Goal: Task Accomplishment & Management: Manage account settings

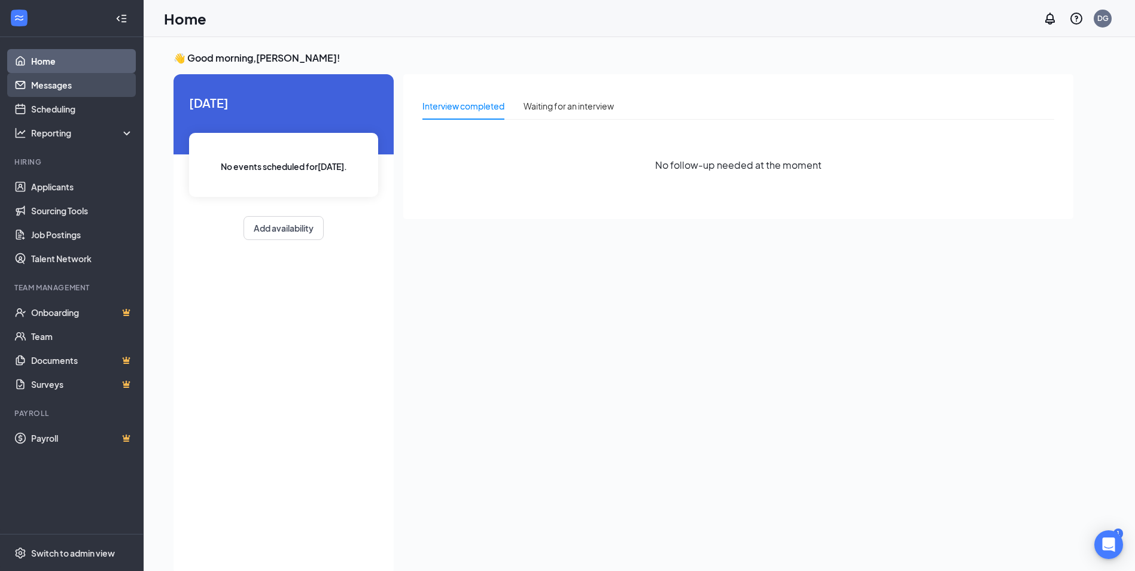
click at [63, 83] on link "Messages" at bounding box center [82, 85] width 102 height 24
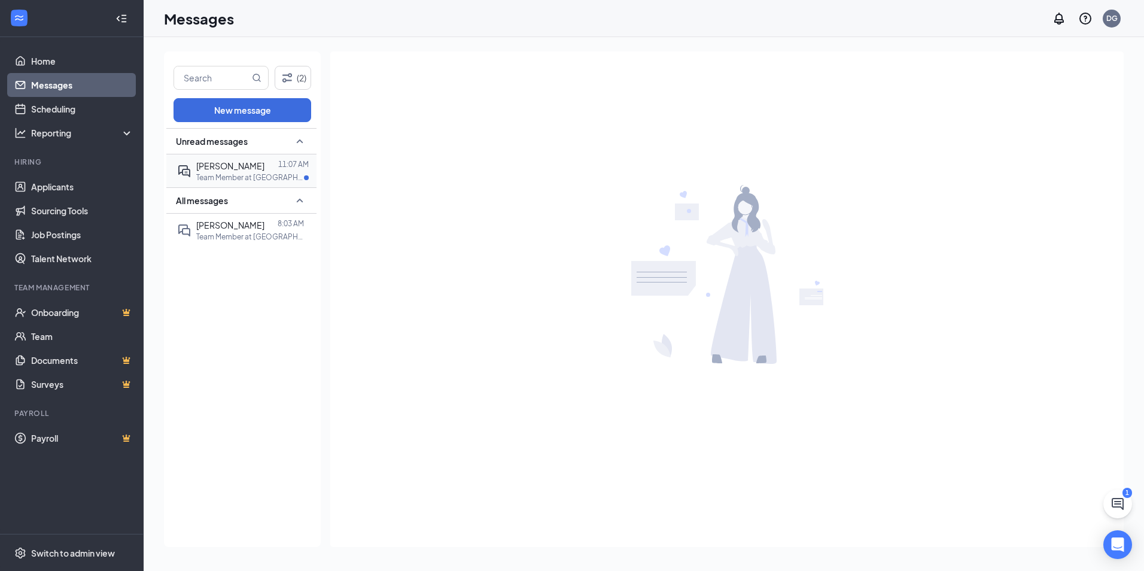
click at [220, 175] on p "Team Member at [GEOGRAPHIC_DATA] - #859" at bounding box center [250, 177] width 108 height 10
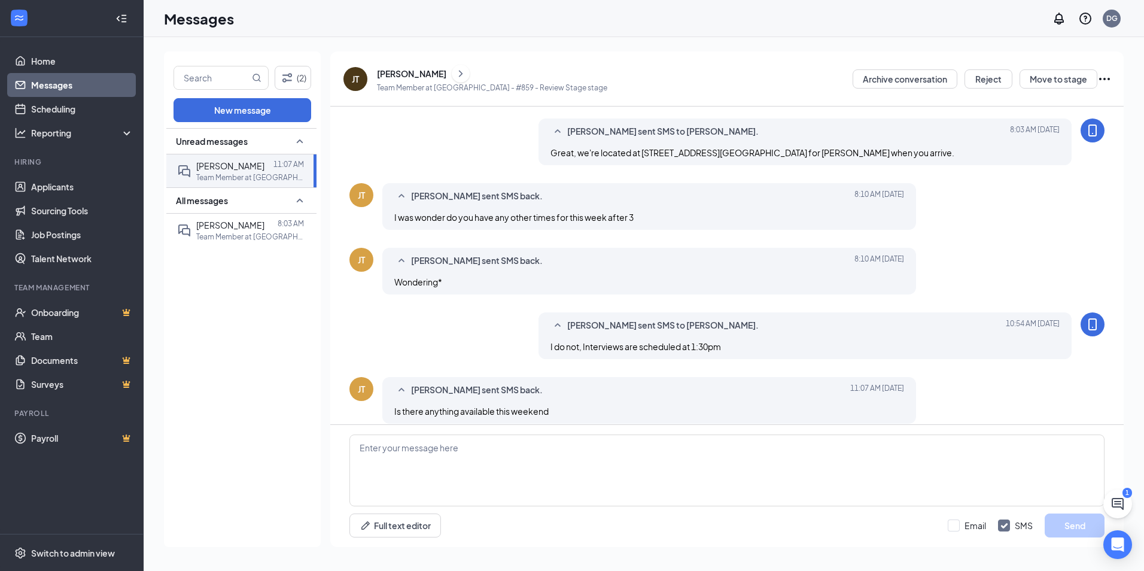
scroll to position [346, 0]
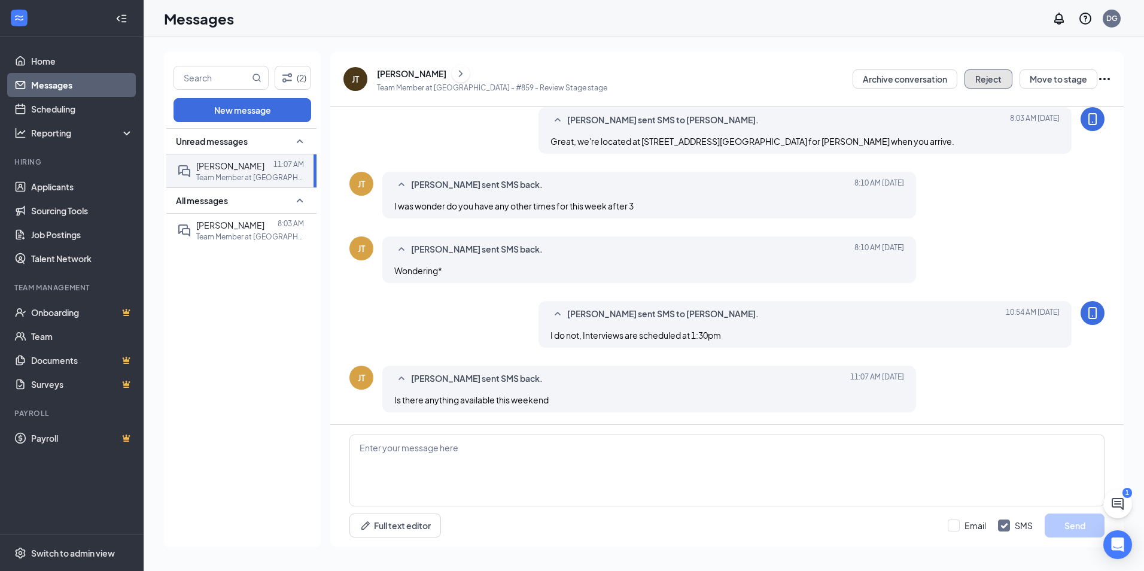
click at [992, 80] on button "Reject" at bounding box center [989, 78] width 48 height 19
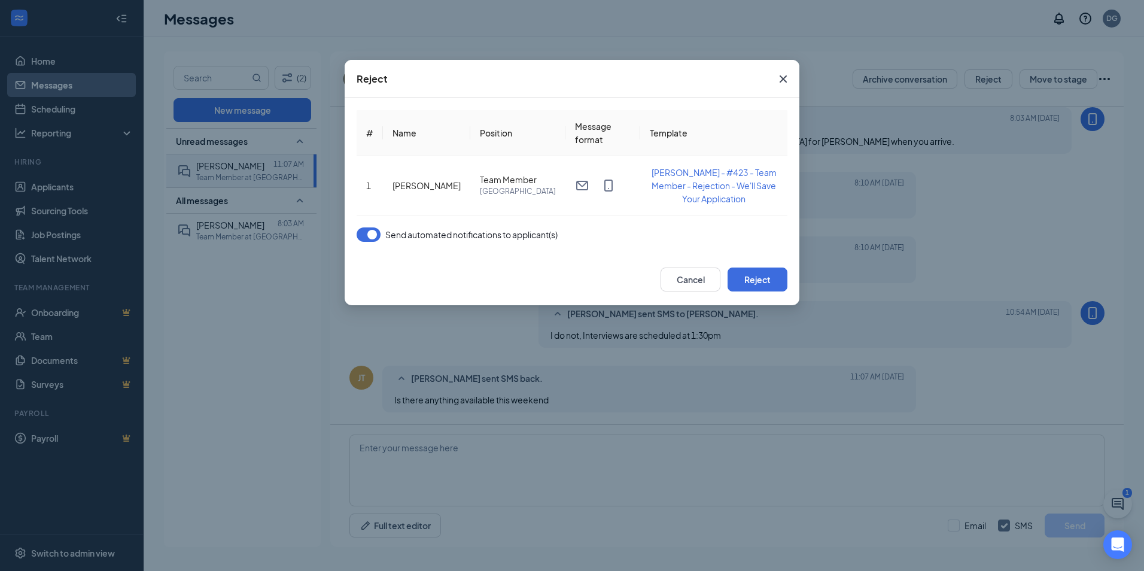
click at [373, 233] on button "button" at bounding box center [369, 234] width 24 height 14
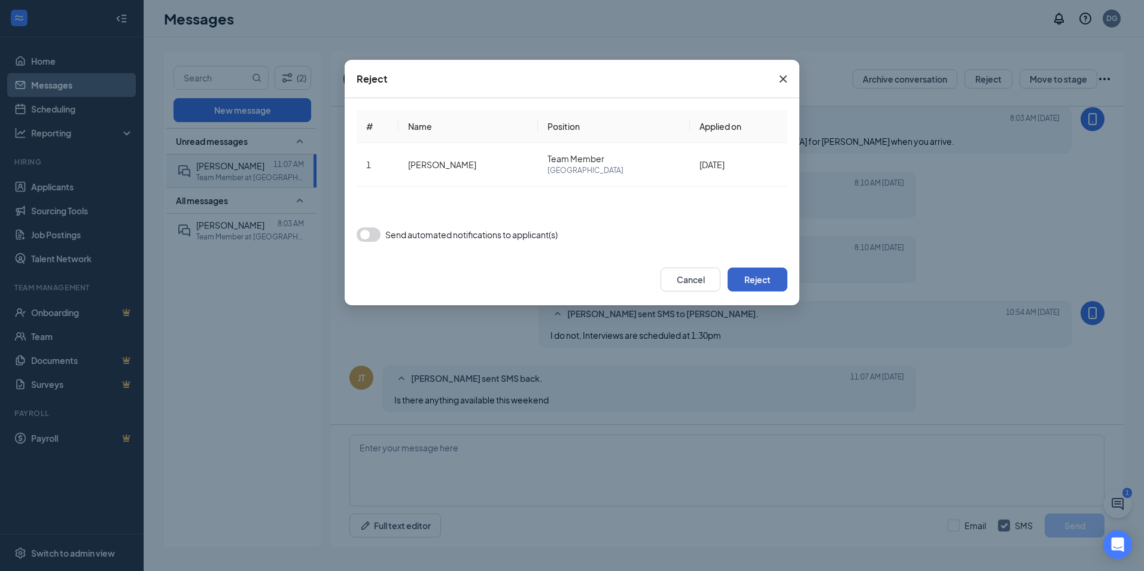
click at [755, 290] on button "Reject" at bounding box center [758, 279] width 60 height 24
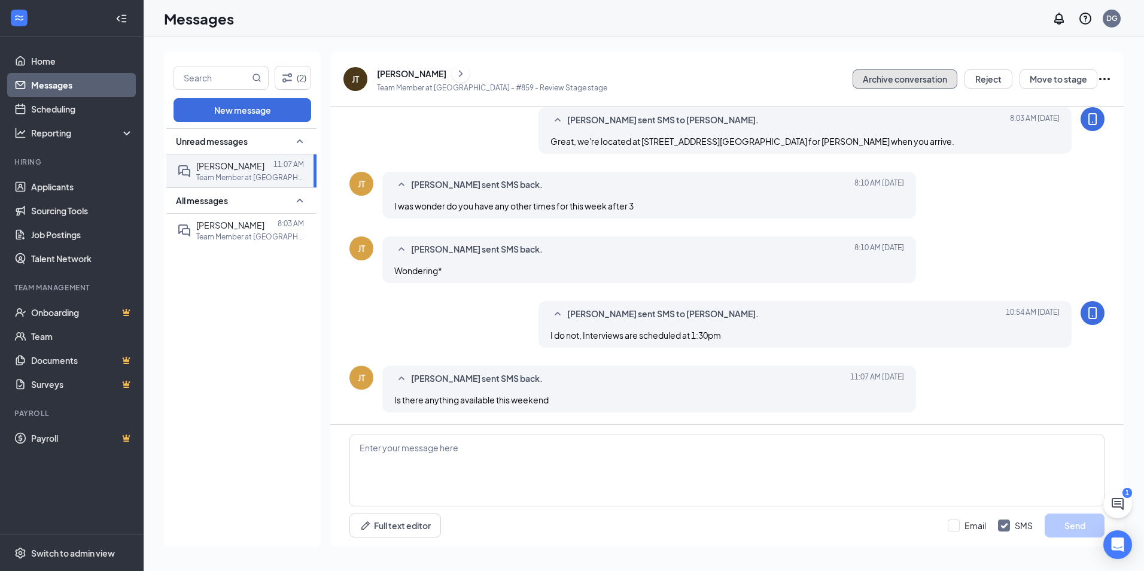
click at [883, 75] on button "Archive conversation" at bounding box center [905, 78] width 105 height 19
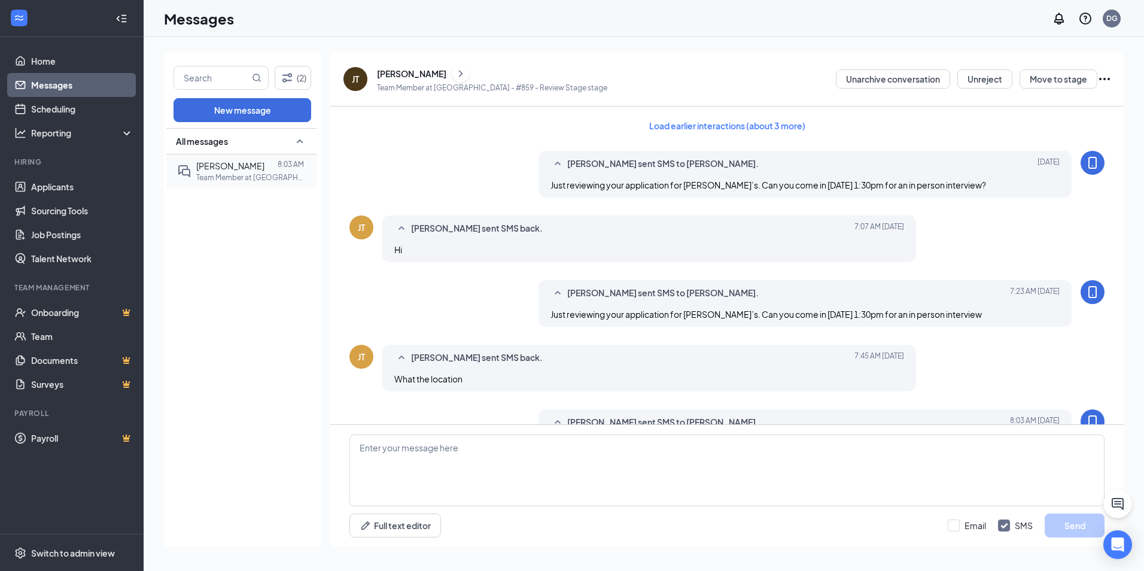
click at [202, 177] on p "Team Member at [GEOGRAPHIC_DATA] - #859" at bounding box center [250, 177] width 108 height 10
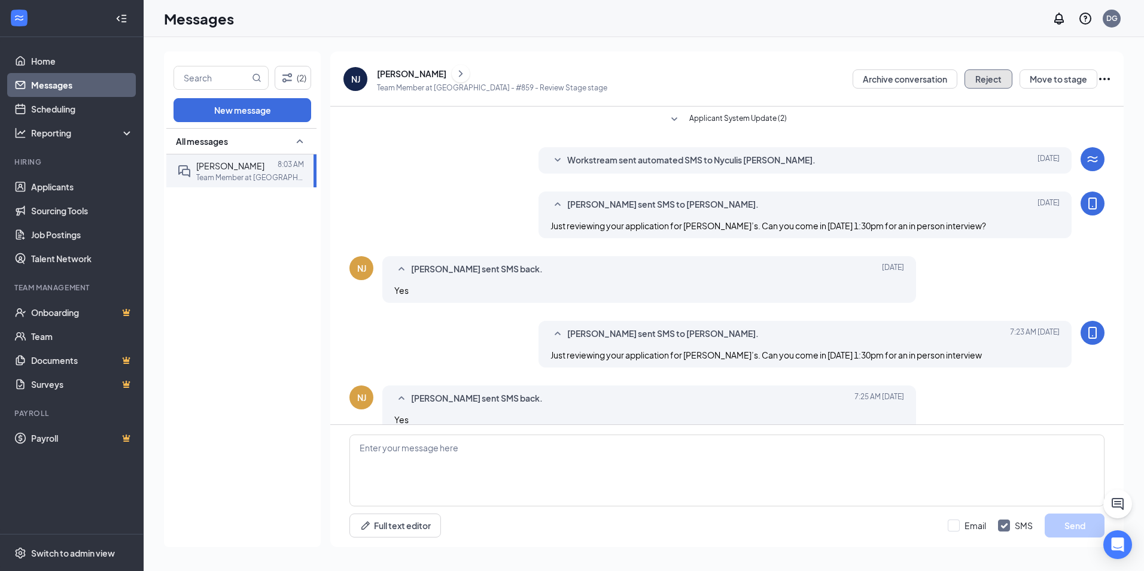
click at [990, 84] on button "Reject" at bounding box center [989, 78] width 48 height 19
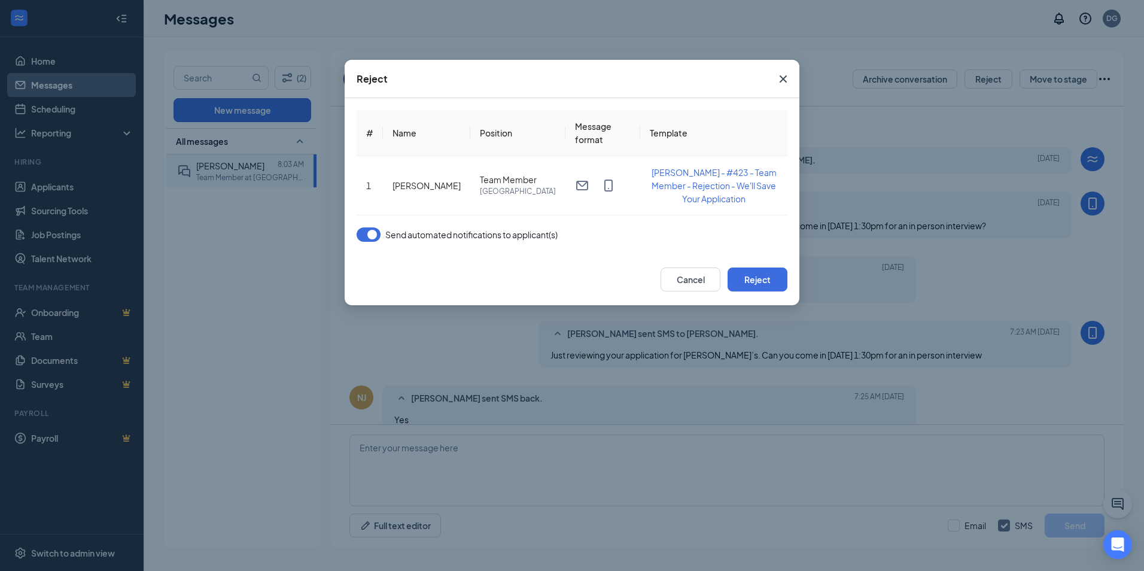
click at [373, 240] on button "button" at bounding box center [369, 234] width 24 height 14
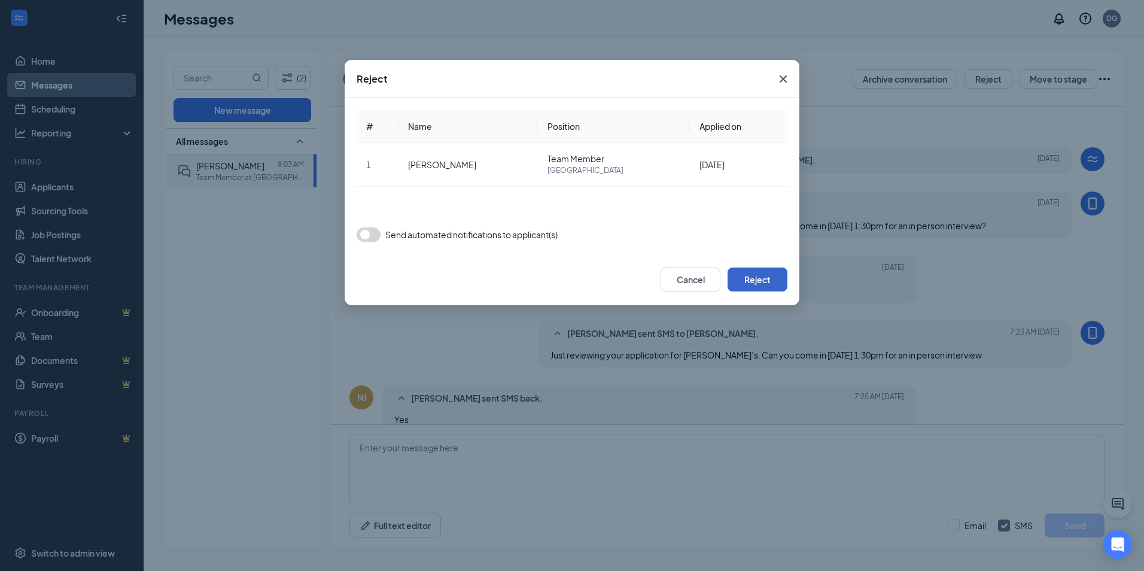
click at [761, 282] on button "Reject" at bounding box center [758, 279] width 60 height 24
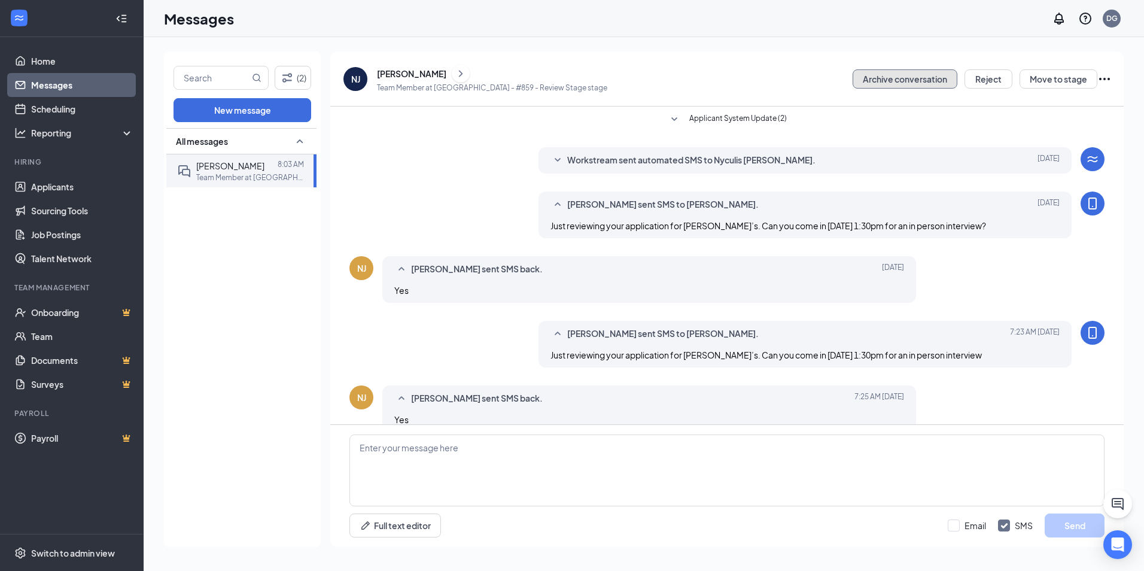
click at [911, 76] on button "Archive conversation" at bounding box center [905, 78] width 105 height 19
